Goal: Navigation & Orientation: Find specific page/section

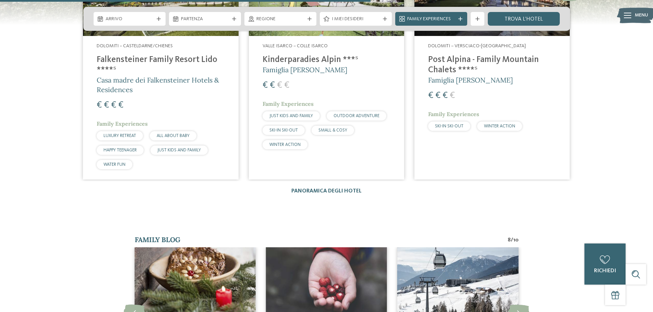
scroll to position [1029, 0]
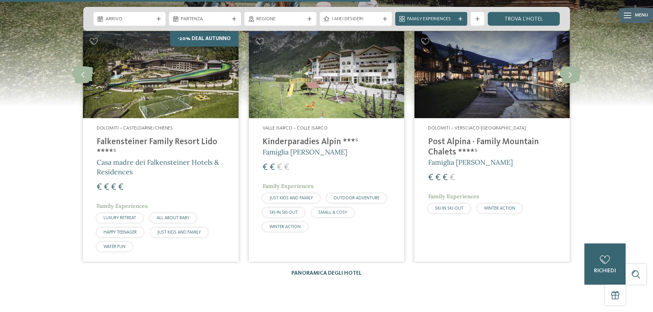
click at [335, 271] on link "Panoramica degli hotel" at bounding box center [327, 273] width 70 height 5
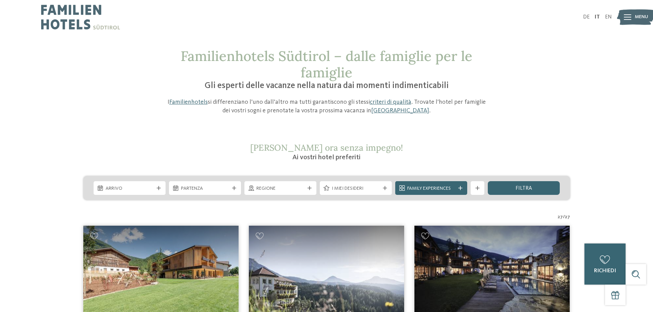
click at [279, 188] on span "Regione" at bounding box center [281, 189] width 48 height 7
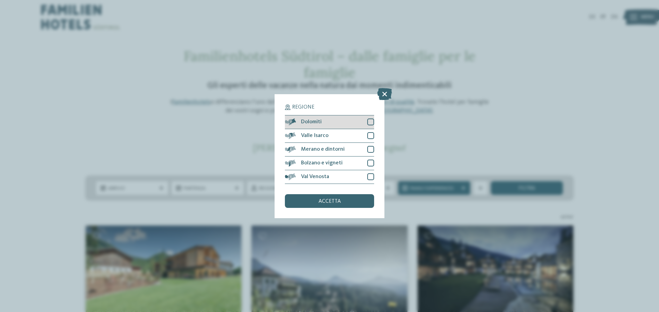
click at [353, 120] on div "Dolomiti" at bounding box center [329, 123] width 89 height 14
click at [353, 199] on div "accetta" at bounding box center [329, 201] width 89 height 14
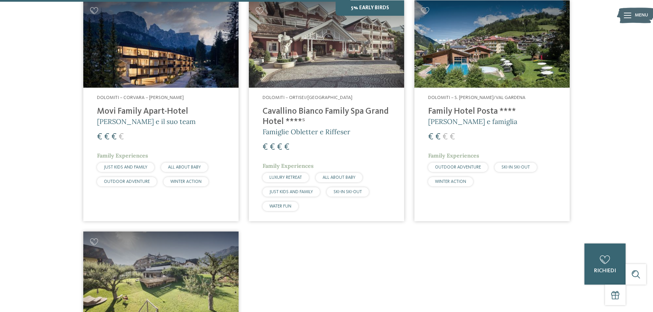
scroll to position [842, 0]
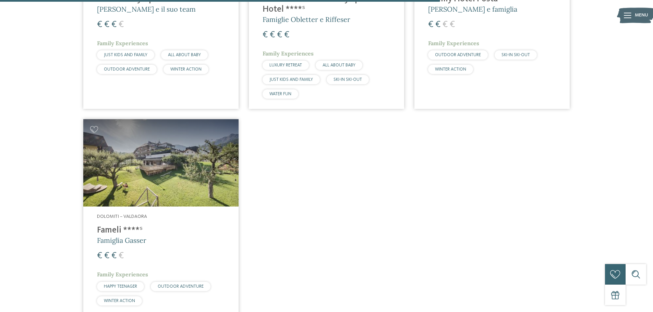
click at [107, 230] on h4 "Fameli ****ˢ" at bounding box center [161, 231] width 128 height 10
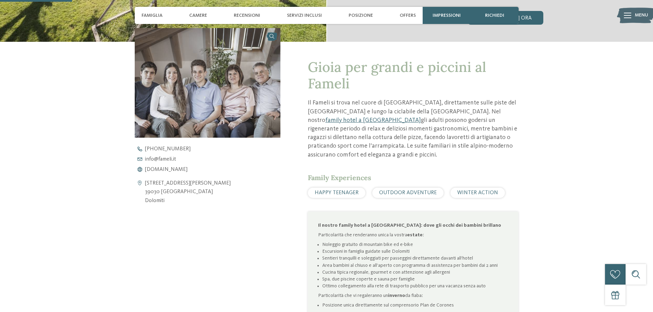
scroll to position [240, 0]
